Goal: Task Accomplishment & Management: Manage account settings

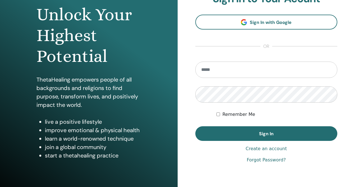
scroll to position [83, 0]
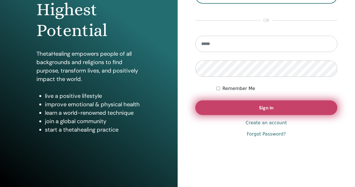
type input "**********"
click at [246, 106] on button "Sign In" at bounding box center [267, 107] width 142 height 15
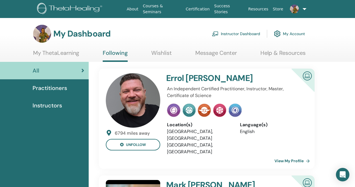
click at [247, 34] on link "Instructor Dashboard" at bounding box center [236, 34] width 48 height 12
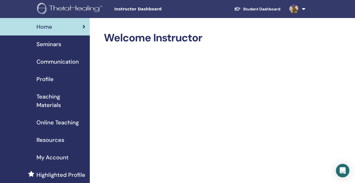
click at [56, 47] on span "Seminars" at bounding box center [49, 44] width 25 height 8
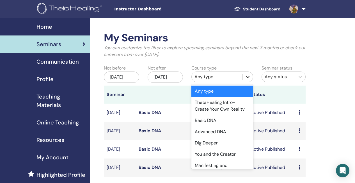
click at [250, 77] on icon at bounding box center [248, 77] width 6 height 6
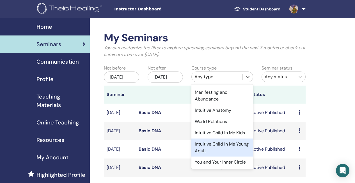
scroll to position [87, 0]
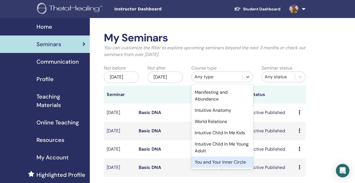
drag, startPoint x: 253, startPoint y: 154, endPoint x: 253, endPoint y: 143, distance: 10.4
click at [253, 143] on div "Any type ThetaHealing Intro- Create Your Own Reality Basic DNA Advanced DNA Dig…" at bounding box center [223, 126] width 62 height 84
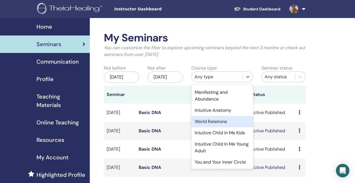
click at [216, 116] on div "World Relations" at bounding box center [223, 121] width 62 height 11
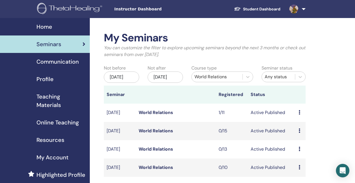
click at [161, 115] on link "World Relations" at bounding box center [156, 112] width 35 height 6
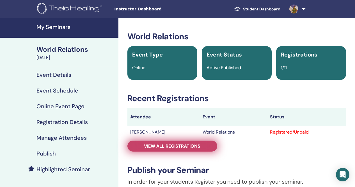
click at [153, 145] on span "View all registrations" at bounding box center [172, 146] width 56 height 6
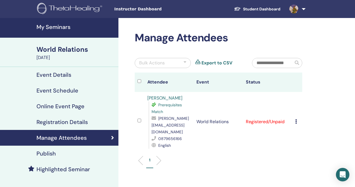
click at [165, 98] on link "[PERSON_NAME]" at bounding box center [165, 98] width 35 height 6
click at [165, 95] on div "[PERSON_NAME] Prerequisites Match [PERSON_NAME][EMAIL_ADDRESS][DOMAIN_NAME] 087…" at bounding box center [170, 122] width 44 height 54
click at [164, 98] on link "[PERSON_NAME]" at bounding box center [165, 98] width 35 height 6
